Goal: Task Accomplishment & Management: Use online tool/utility

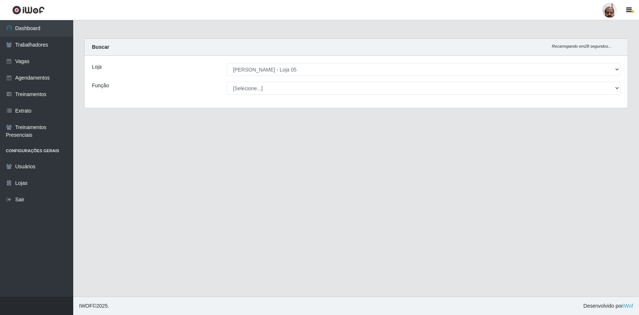
select select "252"
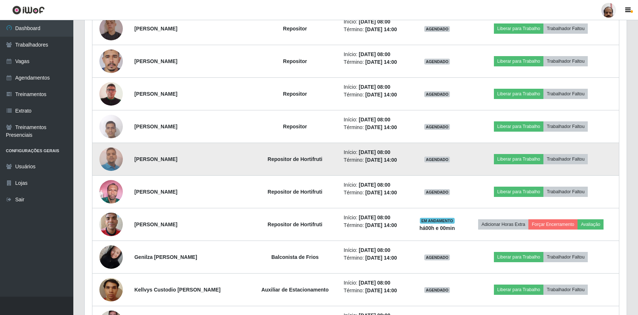
scroll to position [500, 0]
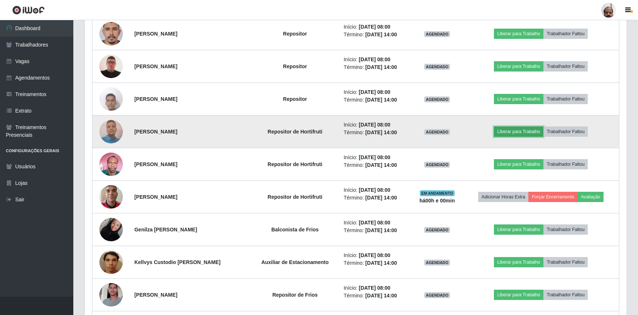
click at [509, 129] on button "Liberar para Trabalho" at bounding box center [518, 131] width 49 height 10
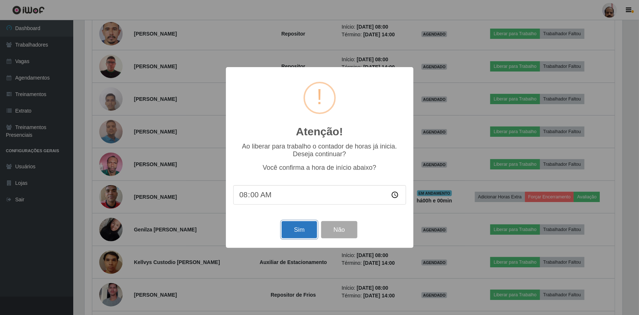
click at [297, 235] on button "Sim" at bounding box center [300, 229] width 36 height 17
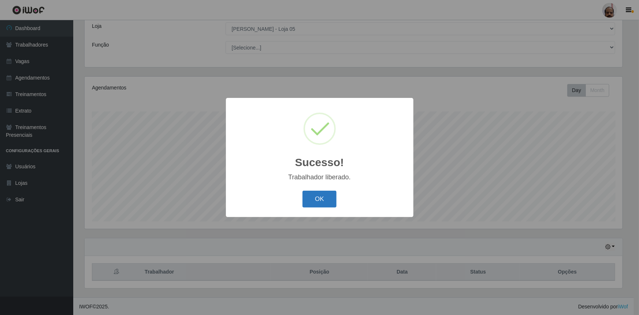
click at [323, 198] on button "OK" at bounding box center [320, 199] width 34 height 17
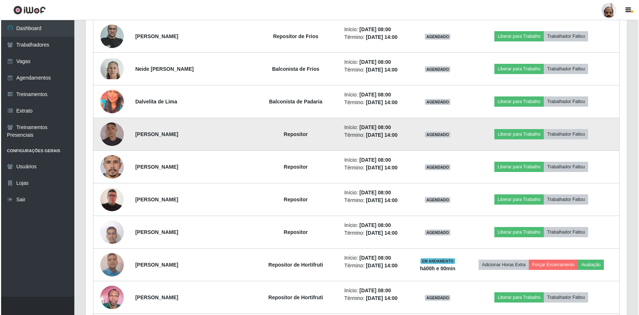
scroll to position [407, 0]
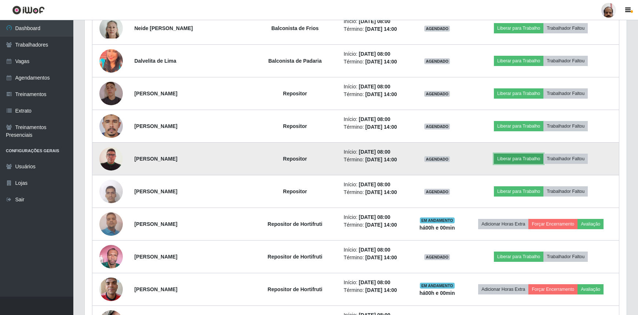
click at [508, 158] on button "Liberar para Trabalho" at bounding box center [518, 159] width 49 height 10
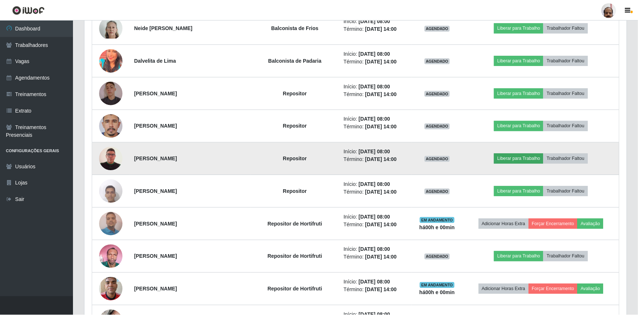
scroll to position [152, 538]
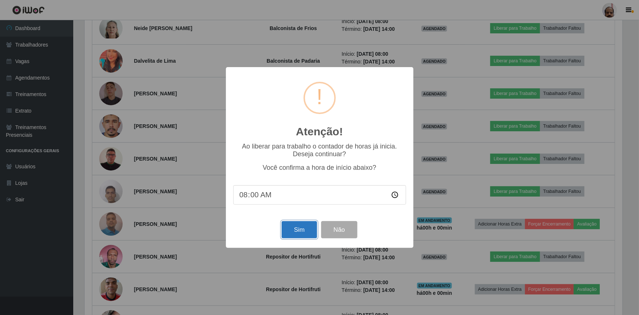
click at [295, 233] on button "Sim" at bounding box center [300, 229] width 36 height 17
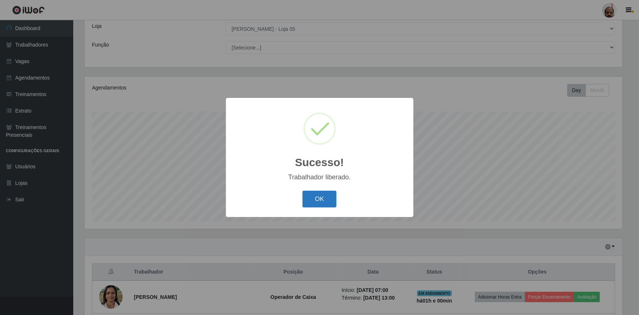
click at [324, 201] on button "OK" at bounding box center [320, 199] width 34 height 17
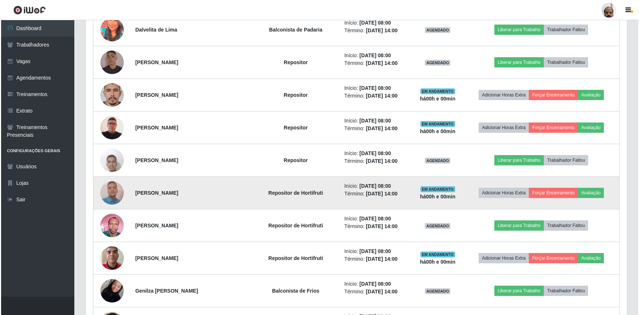
scroll to position [474, 0]
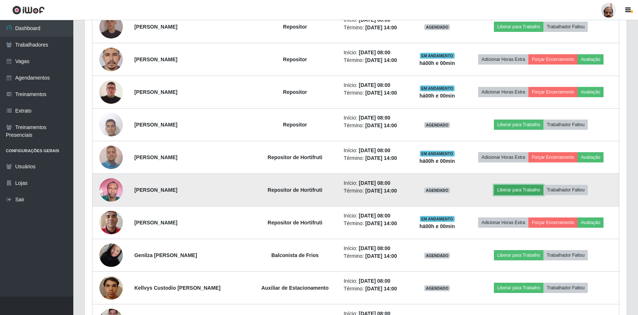
click at [511, 189] on button "Liberar para Trabalho" at bounding box center [518, 190] width 49 height 10
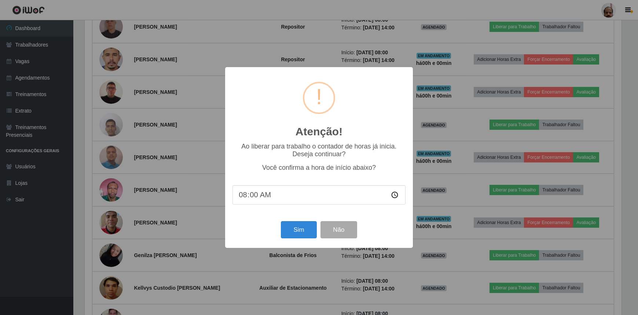
scroll to position [152, 538]
click at [300, 232] on button "Sim" at bounding box center [300, 229] width 36 height 17
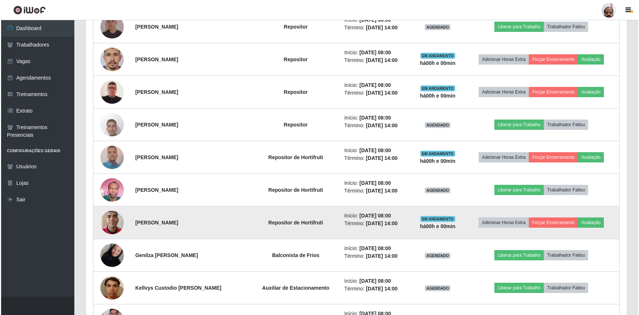
scroll to position [0, 0]
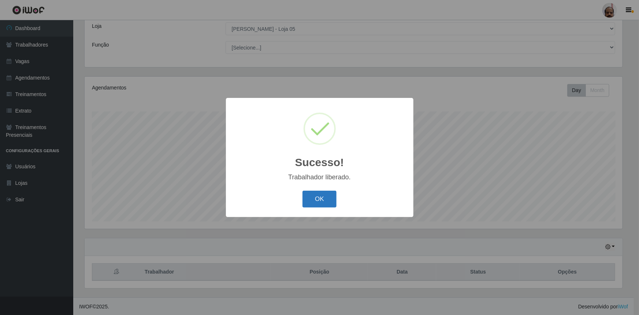
click at [319, 194] on button "OK" at bounding box center [320, 199] width 34 height 17
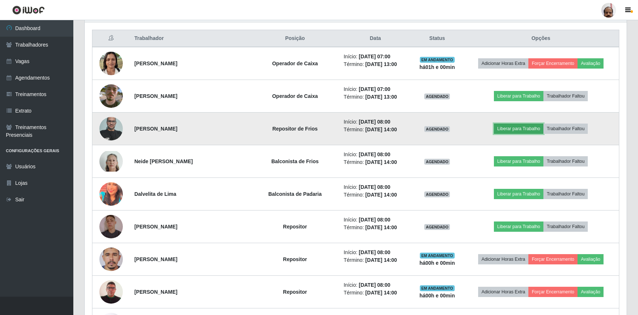
click at [509, 132] on button "Liberar para Trabalho" at bounding box center [518, 129] width 49 height 10
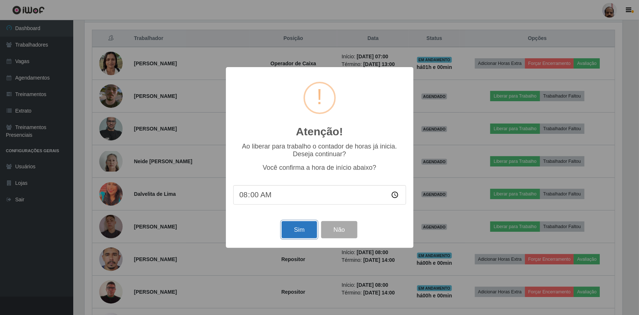
click at [302, 227] on button "Sim" at bounding box center [300, 229] width 36 height 17
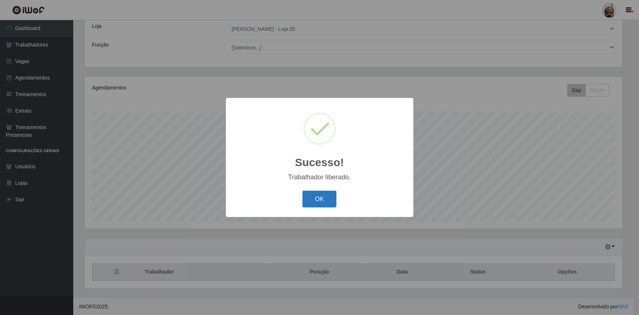
click at [319, 198] on button "OK" at bounding box center [320, 199] width 34 height 17
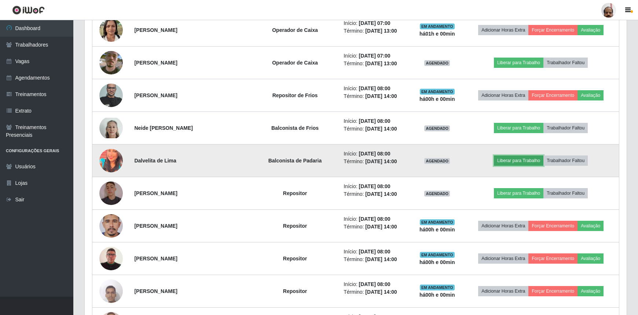
click at [506, 161] on button "Liberar para Trabalho" at bounding box center [518, 160] width 49 height 10
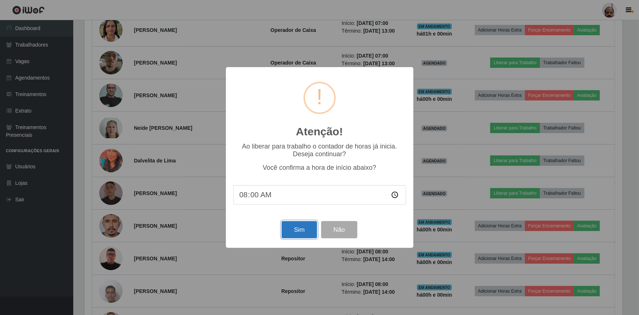
click at [294, 231] on button "Sim" at bounding box center [300, 229] width 36 height 17
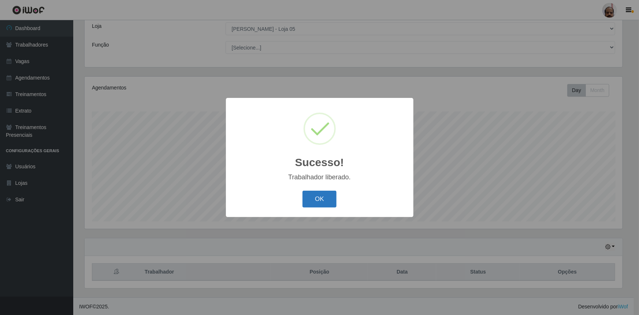
click at [325, 199] on button "OK" at bounding box center [320, 199] width 34 height 17
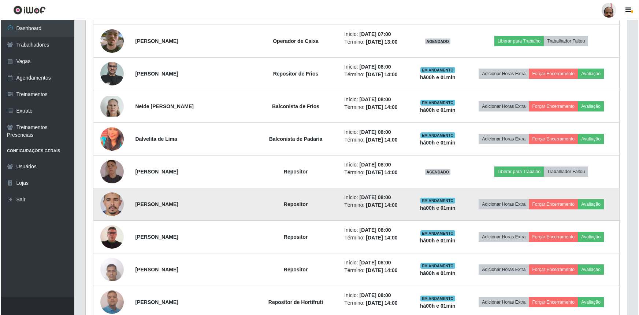
scroll to position [341, 0]
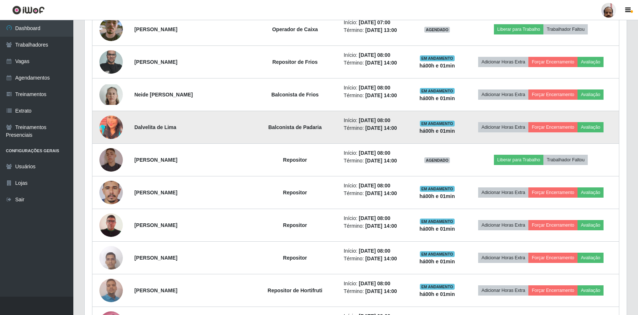
click at [106, 125] on img at bounding box center [110, 127] width 23 height 29
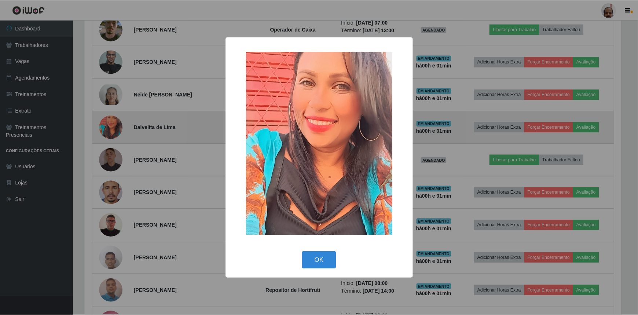
scroll to position [152, 538]
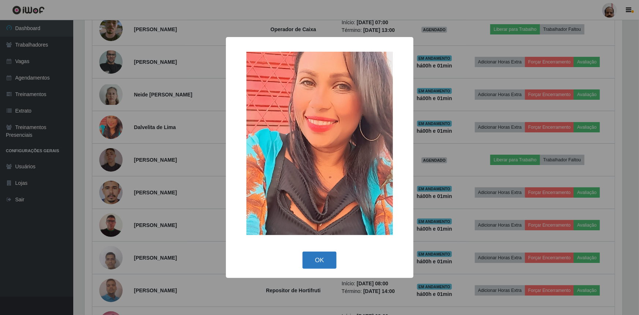
click at [316, 261] on button "OK" at bounding box center [320, 259] width 34 height 17
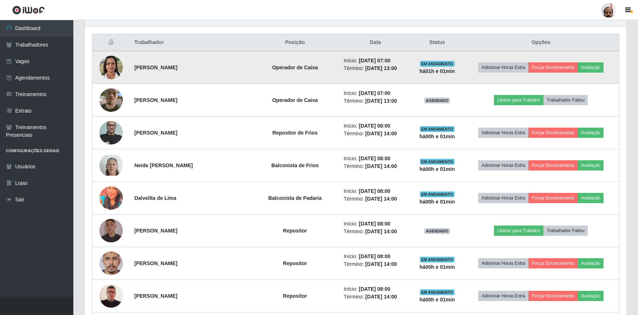
scroll to position [165, 0]
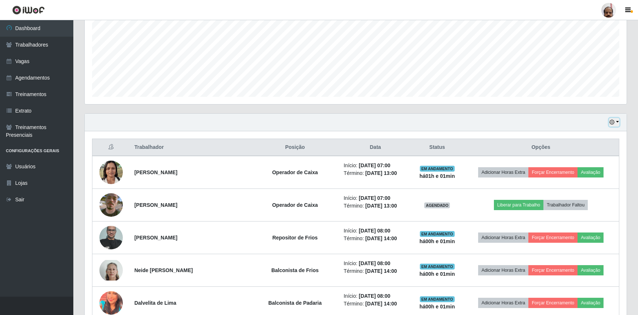
click at [617, 121] on button "button" at bounding box center [614, 122] width 10 height 8
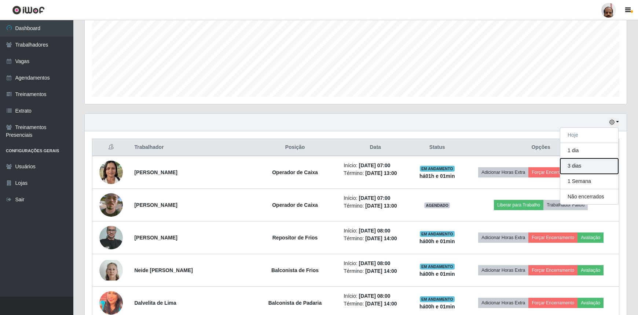
click at [583, 166] on button "3 dias" at bounding box center [589, 165] width 58 height 15
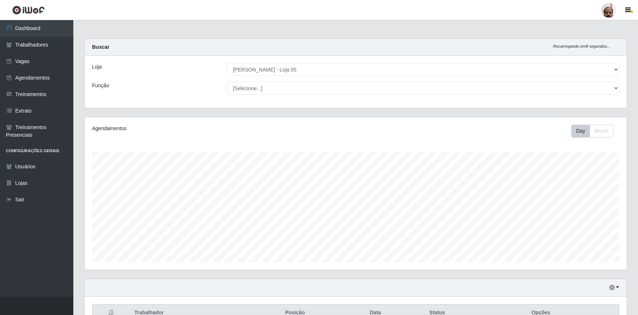
scroll to position [0, 0]
